Goal: Task Accomplishment & Management: Use online tool/utility

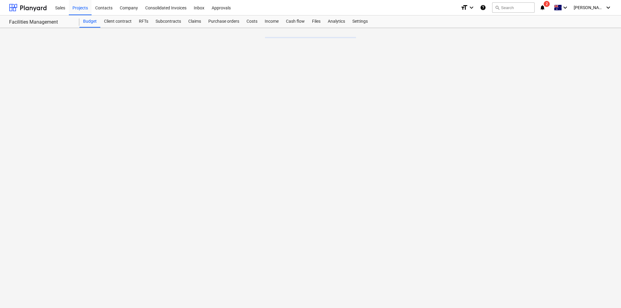
click at [545, 7] on icon "notifications" at bounding box center [542, 7] width 6 height 7
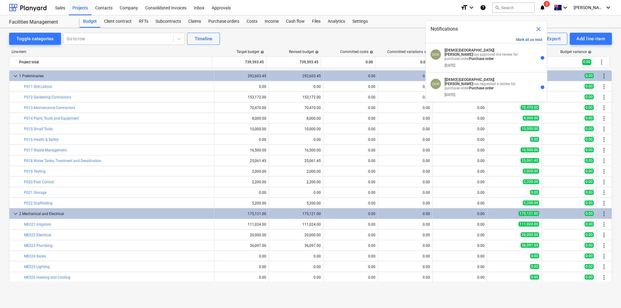
click at [535, 39] on button "Mark all as read" at bounding box center [529, 40] width 26 height 4
click at [538, 28] on span "close" at bounding box center [538, 28] width 7 height 7
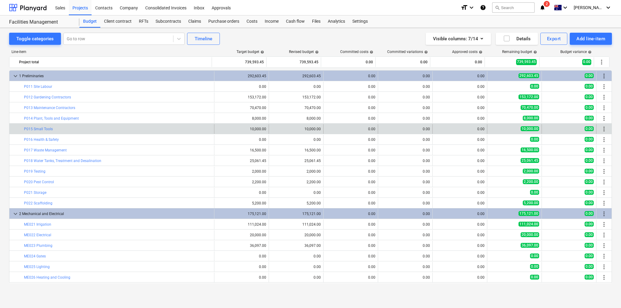
click at [530, 129] on span "10,000.00" at bounding box center [529, 128] width 18 height 5
click at [602, 129] on span "more_vert" at bounding box center [603, 128] width 7 height 7
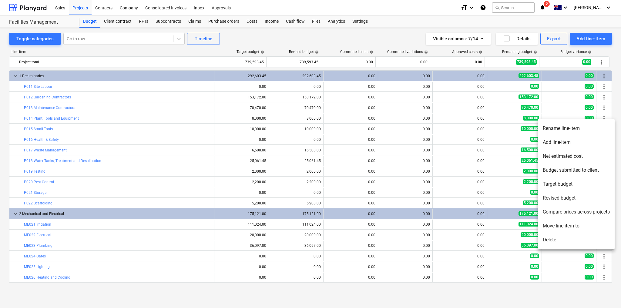
click at [571, 198] on li "Revised budget" at bounding box center [576, 198] width 77 height 14
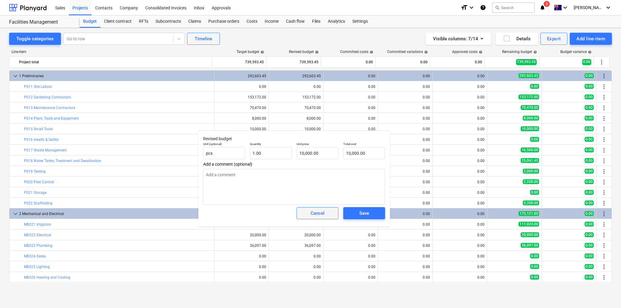
click at [319, 214] on div "Cancel" at bounding box center [317, 213] width 14 height 8
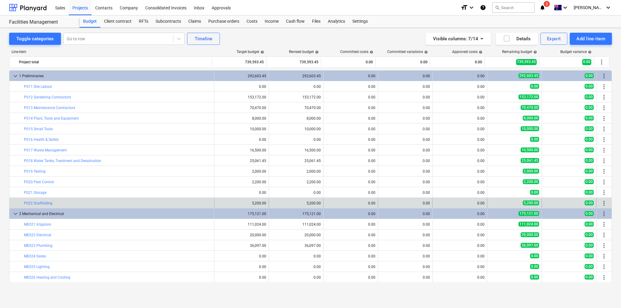
click at [601, 203] on span "more_vert" at bounding box center [603, 203] width 7 height 7
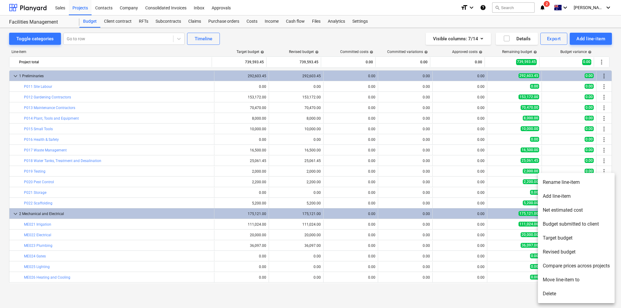
click at [560, 239] on li "Target budget" at bounding box center [576, 238] width 77 height 14
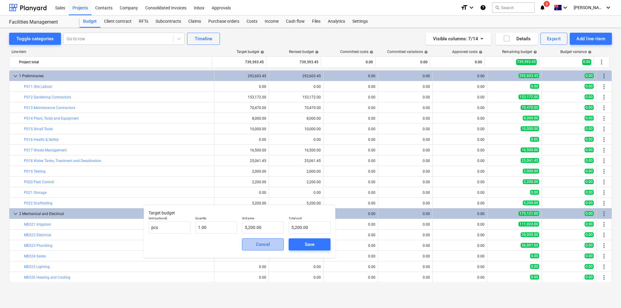
click at [267, 245] on div "Cancel" at bounding box center [263, 245] width 14 height 8
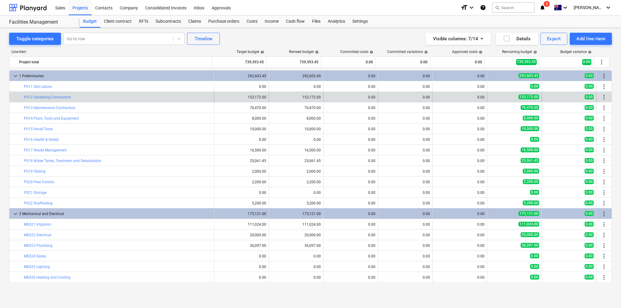
click at [604, 97] on span "more_vert" at bounding box center [603, 97] width 7 height 7
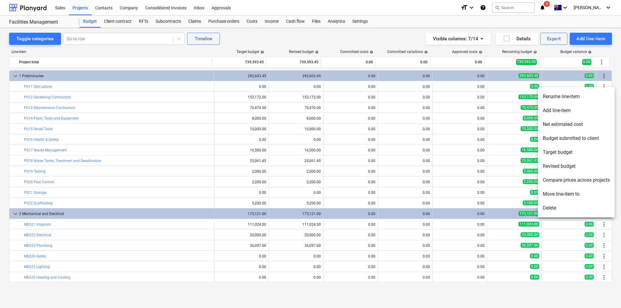
drag, startPoint x: 567, startPoint y: 117, endPoint x: 579, endPoint y: 124, distance: 13.7
click at [579, 124] on li "Net estimated cost" at bounding box center [576, 125] width 77 height 14
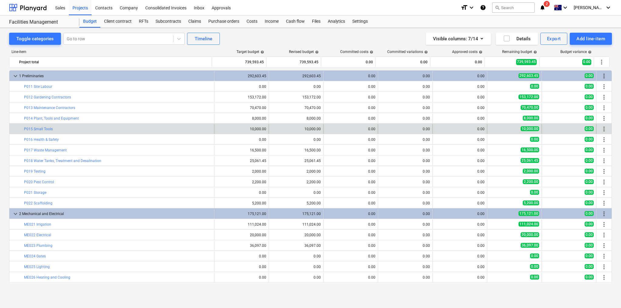
click at [604, 128] on span "more_vert" at bounding box center [603, 128] width 7 height 7
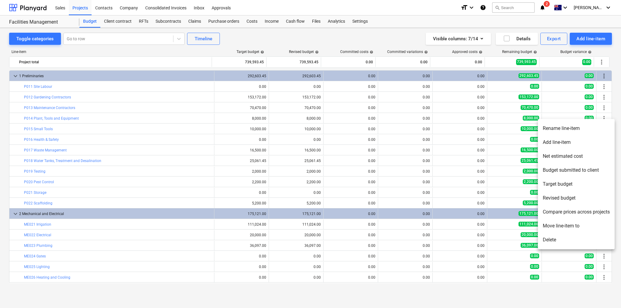
click at [572, 157] on li "Net estimated cost" at bounding box center [576, 156] width 77 height 14
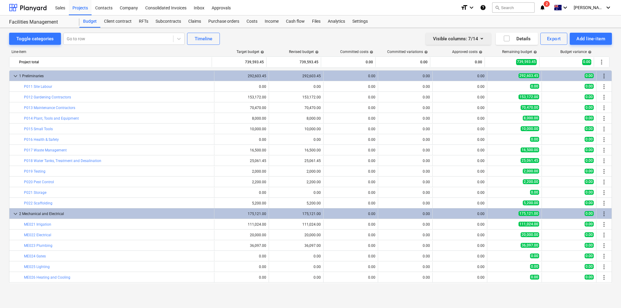
click at [485, 38] on icon "button" at bounding box center [481, 38] width 7 height 7
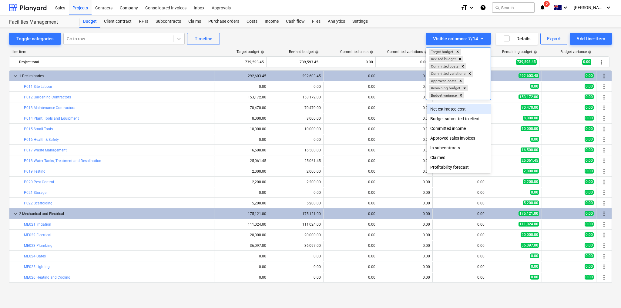
click at [452, 106] on div "Net estimated cost" at bounding box center [458, 109] width 64 height 10
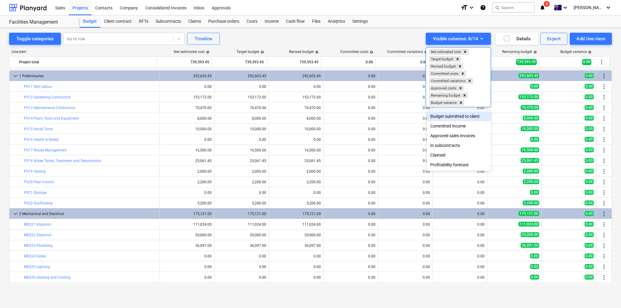
click at [450, 109] on body "Sales Projects Contacts Company Consolidated Invoices Inbox Approvals format_si…" at bounding box center [310, 154] width 621 height 308
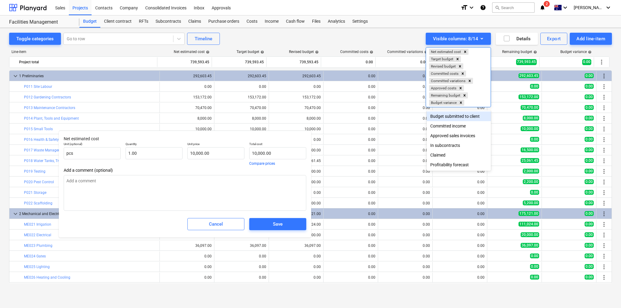
type textarea "x"
type input "1.00"
type input "10,000.00"
type textarea "x"
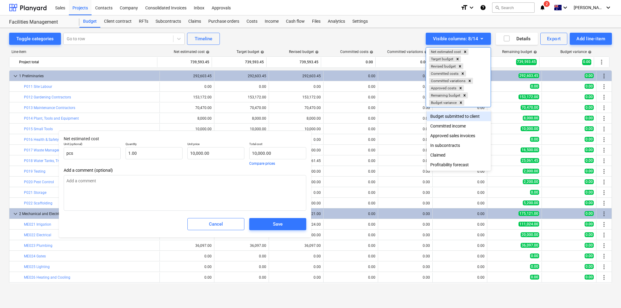
click at [221, 223] on div at bounding box center [310, 154] width 621 height 308
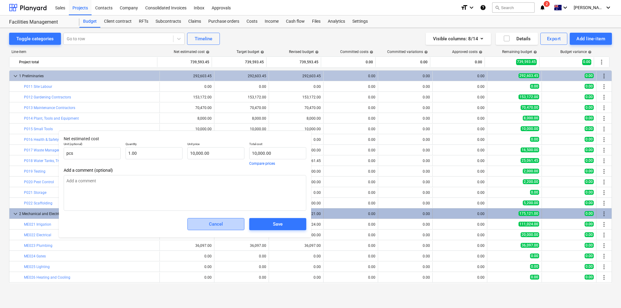
drag, startPoint x: 218, startPoint y: 223, endPoint x: 226, endPoint y: 218, distance: 9.4
click at [218, 223] on div "Cancel" at bounding box center [216, 224] width 14 height 8
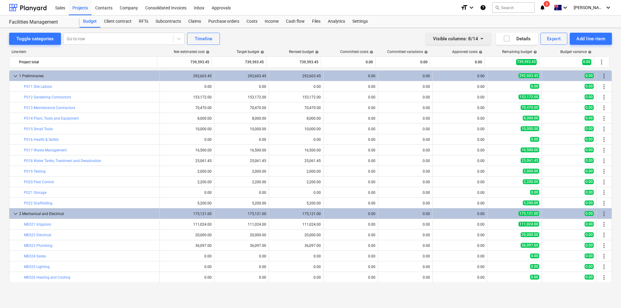
click at [478, 37] on div "Visible columns : 8/14" at bounding box center [458, 39] width 51 height 8
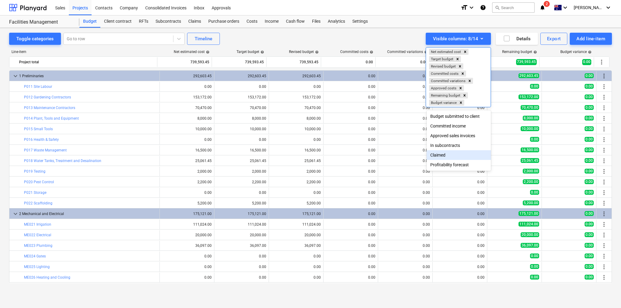
click at [440, 156] on div "Claimed" at bounding box center [458, 155] width 64 height 10
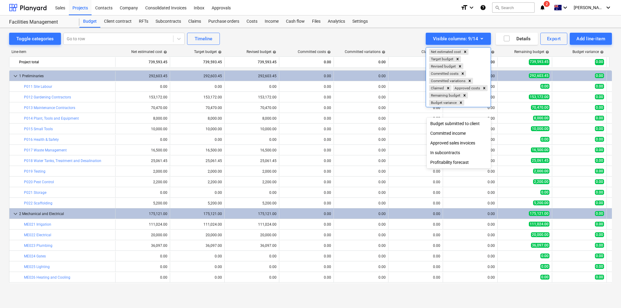
click at [456, 164] on div "Profitability forecast" at bounding box center [458, 163] width 64 height 10
click at [406, 42] on div at bounding box center [310, 154] width 621 height 308
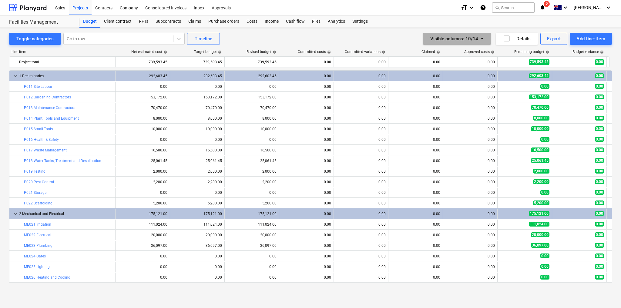
click at [485, 39] on icon "button" at bounding box center [481, 38] width 7 height 7
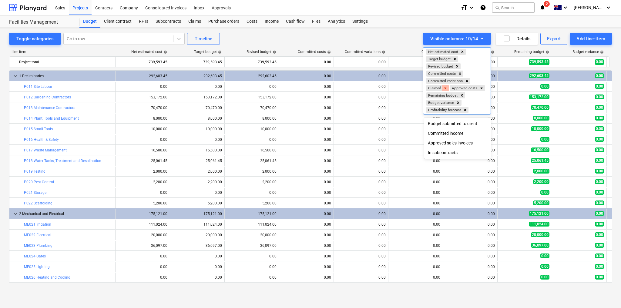
click at [447, 88] on icon "Remove Claimed" at bounding box center [445, 88] width 4 height 4
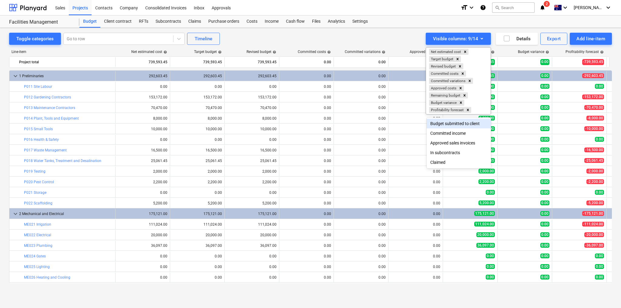
click at [396, 38] on div at bounding box center [310, 154] width 621 height 308
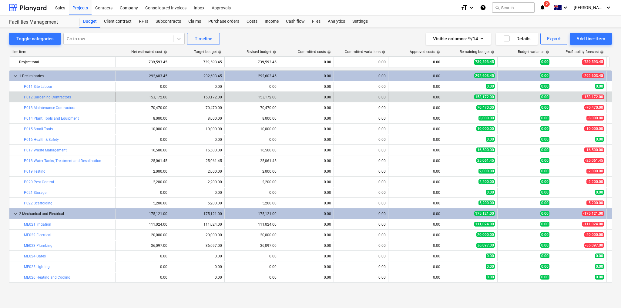
click at [599, 98] on span "-153,172.00" at bounding box center [593, 97] width 22 height 5
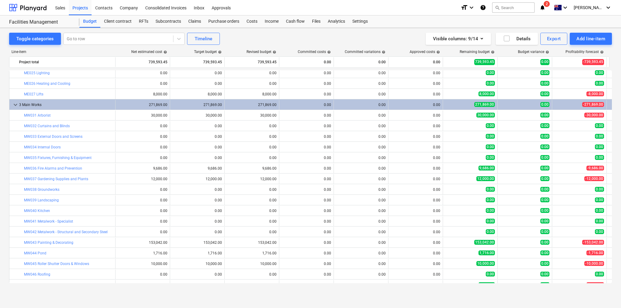
scroll to position [211, 0]
